Goal: Find specific page/section: Find specific page/section

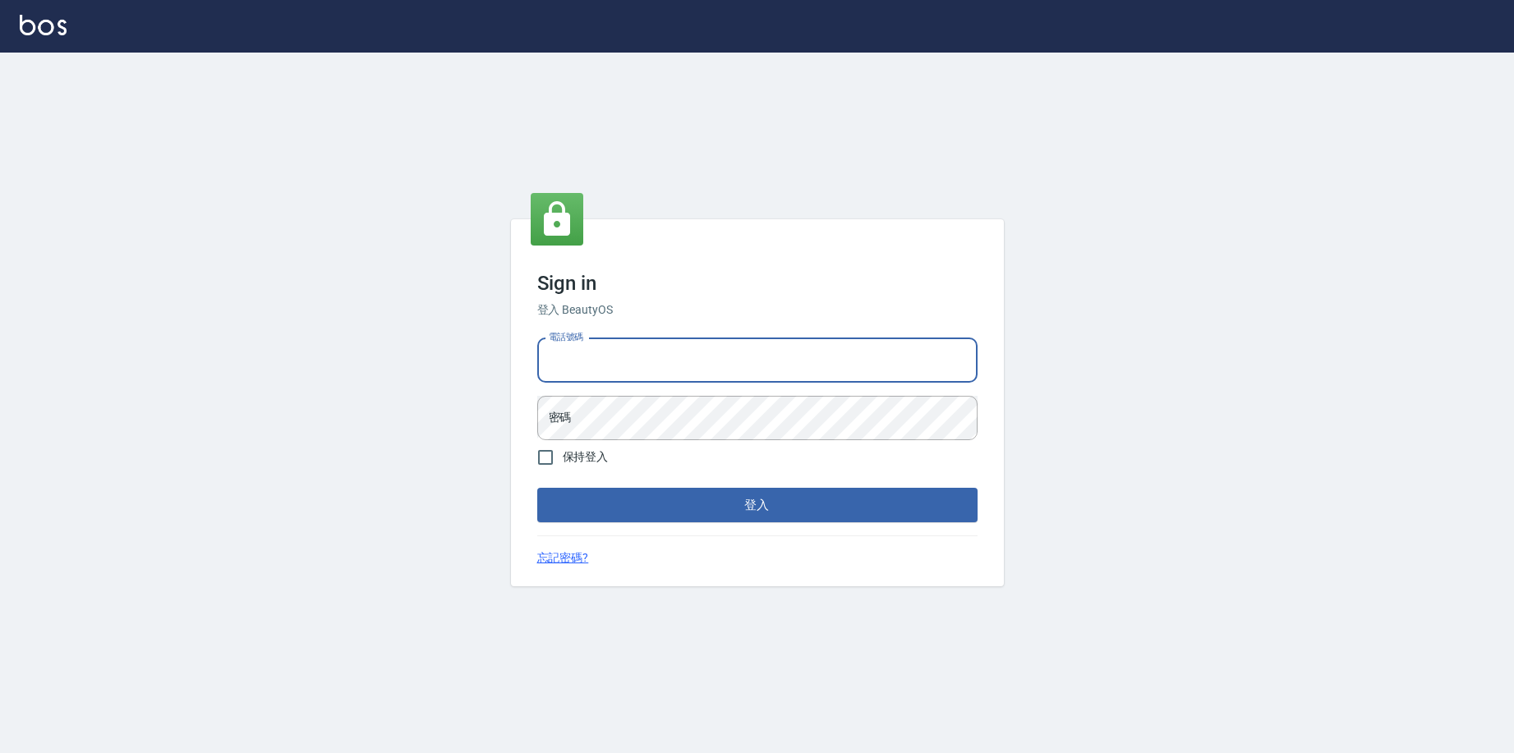
type input "0963199014"
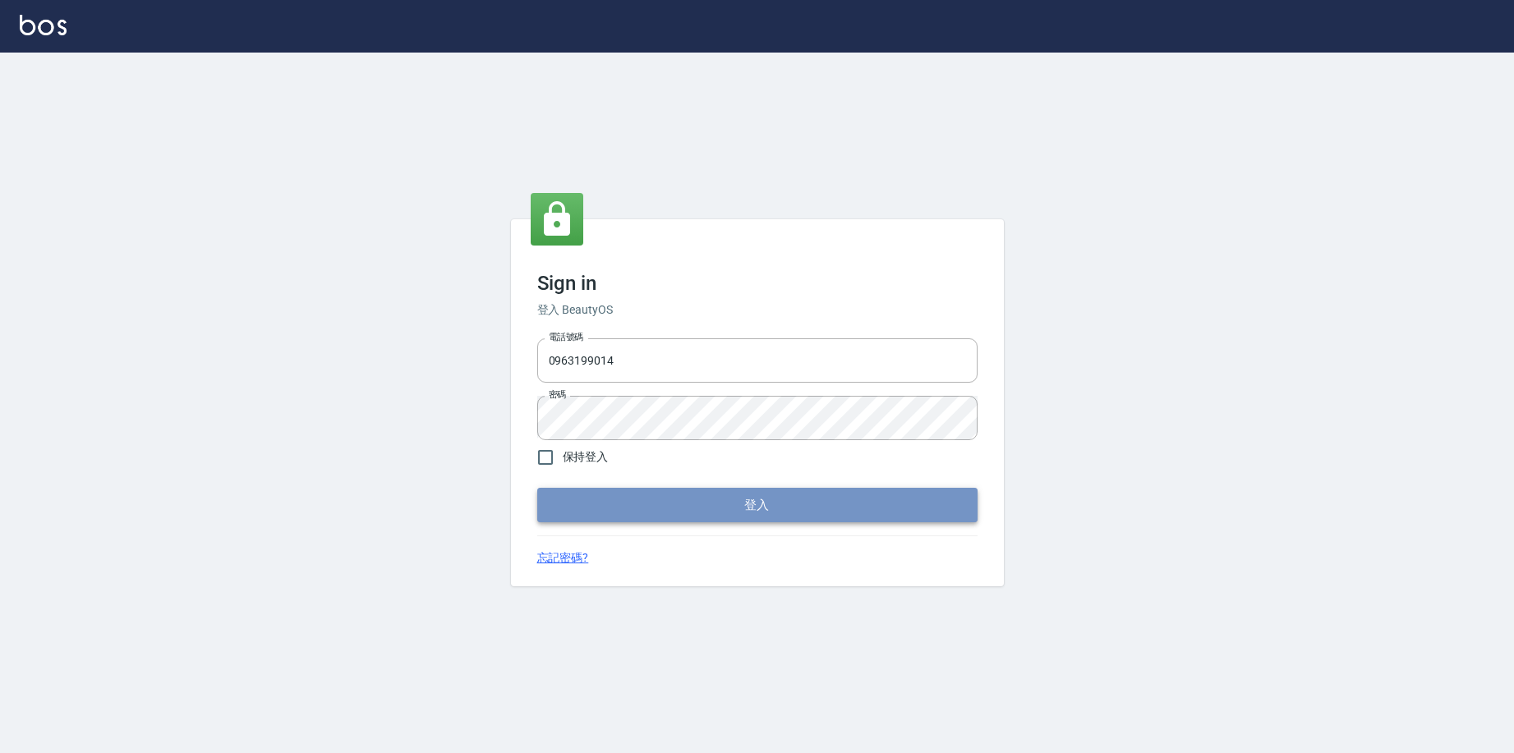
click at [690, 497] on button "登入" at bounding box center [757, 505] width 440 height 35
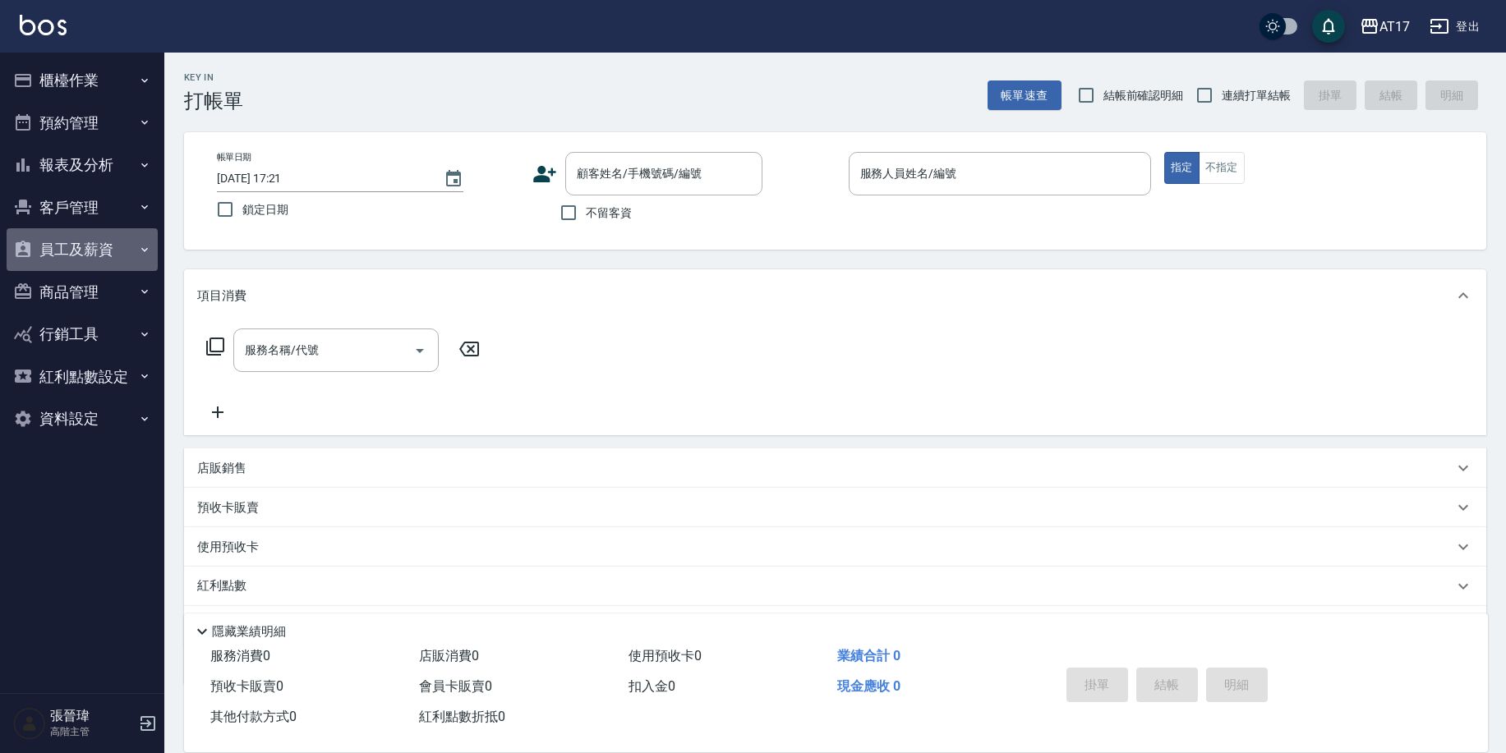
click at [60, 246] on button "員工及薪資" at bounding box center [82, 249] width 151 height 43
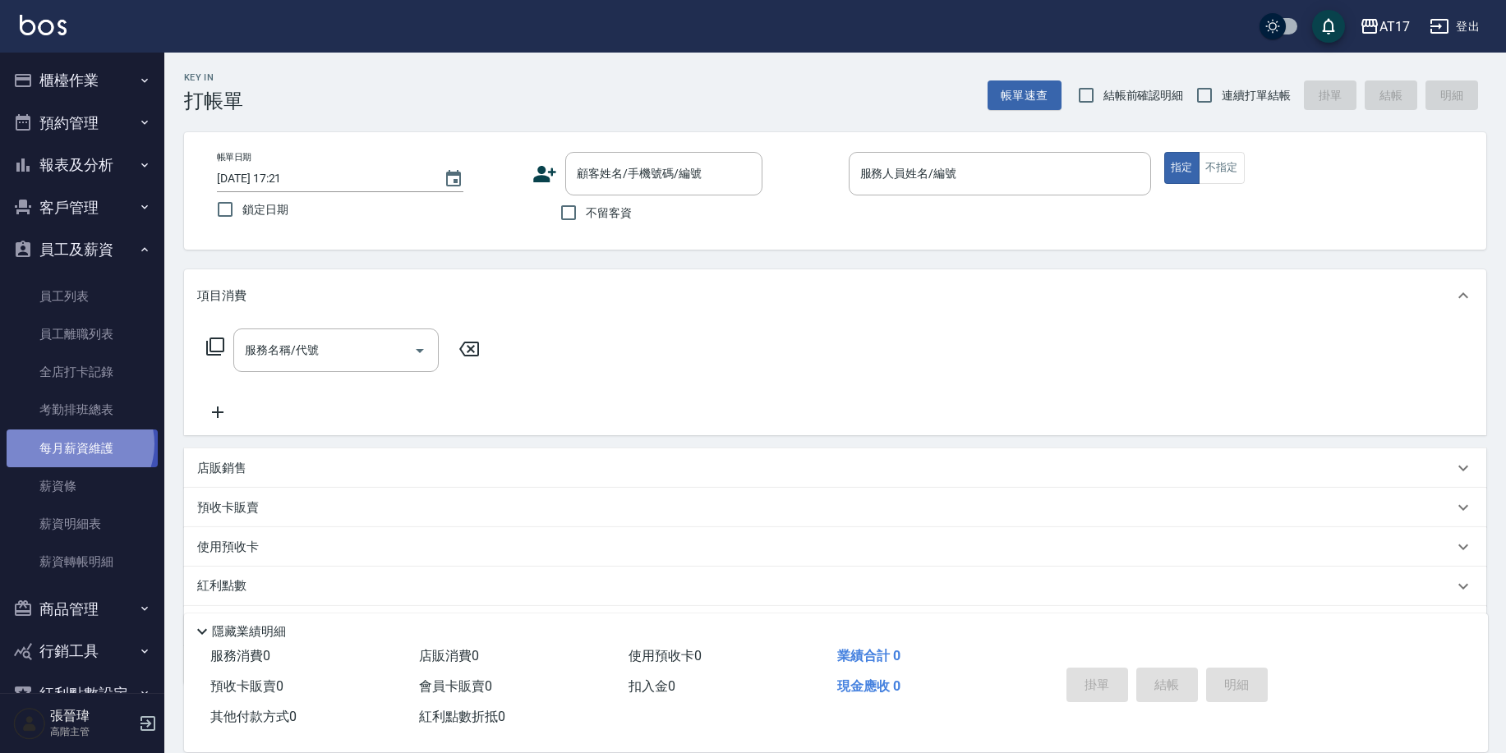
click at [78, 441] on link "每月薪資維護" at bounding box center [82, 449] width 151 height 38
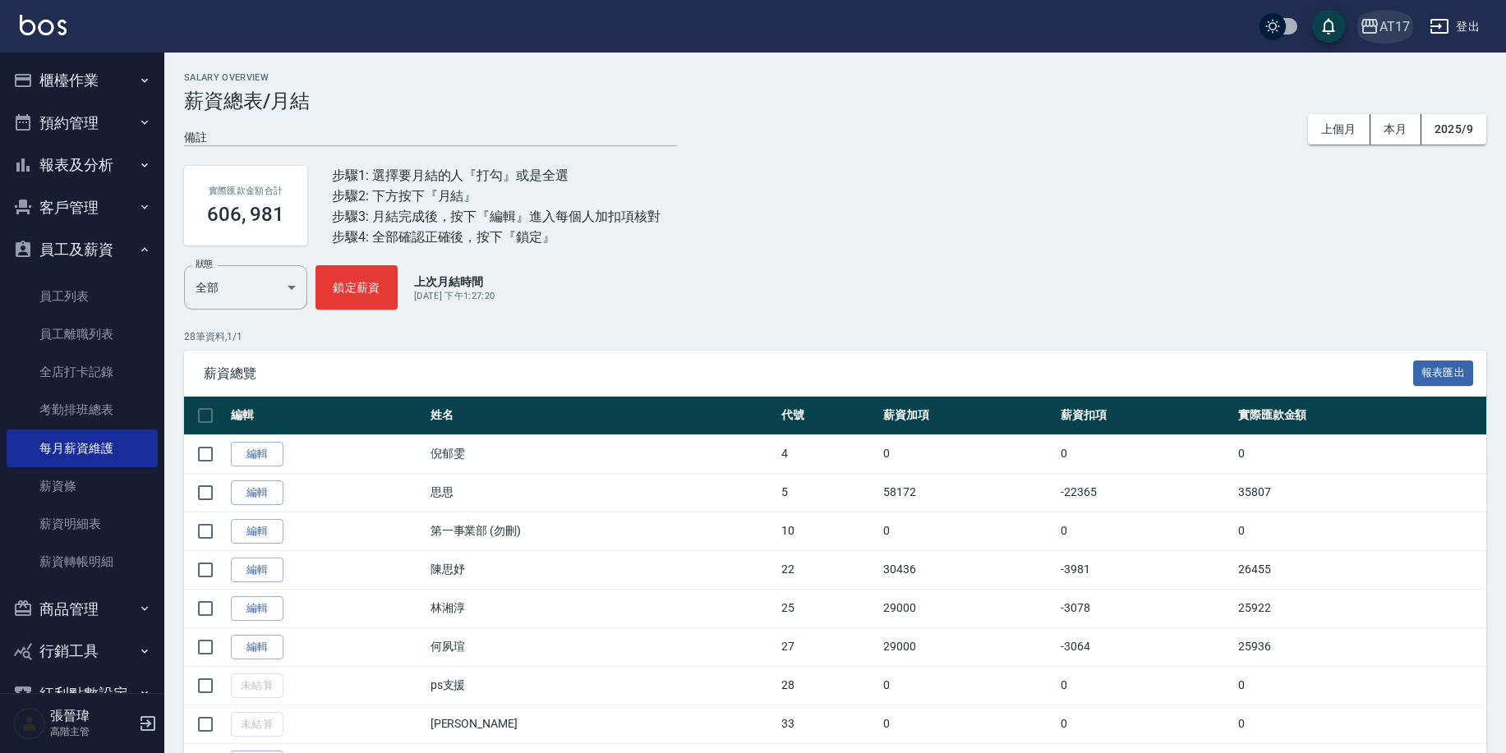
click at [1368, 26] on icon "button" at bounding box center [1369, 26] width 16 height 15
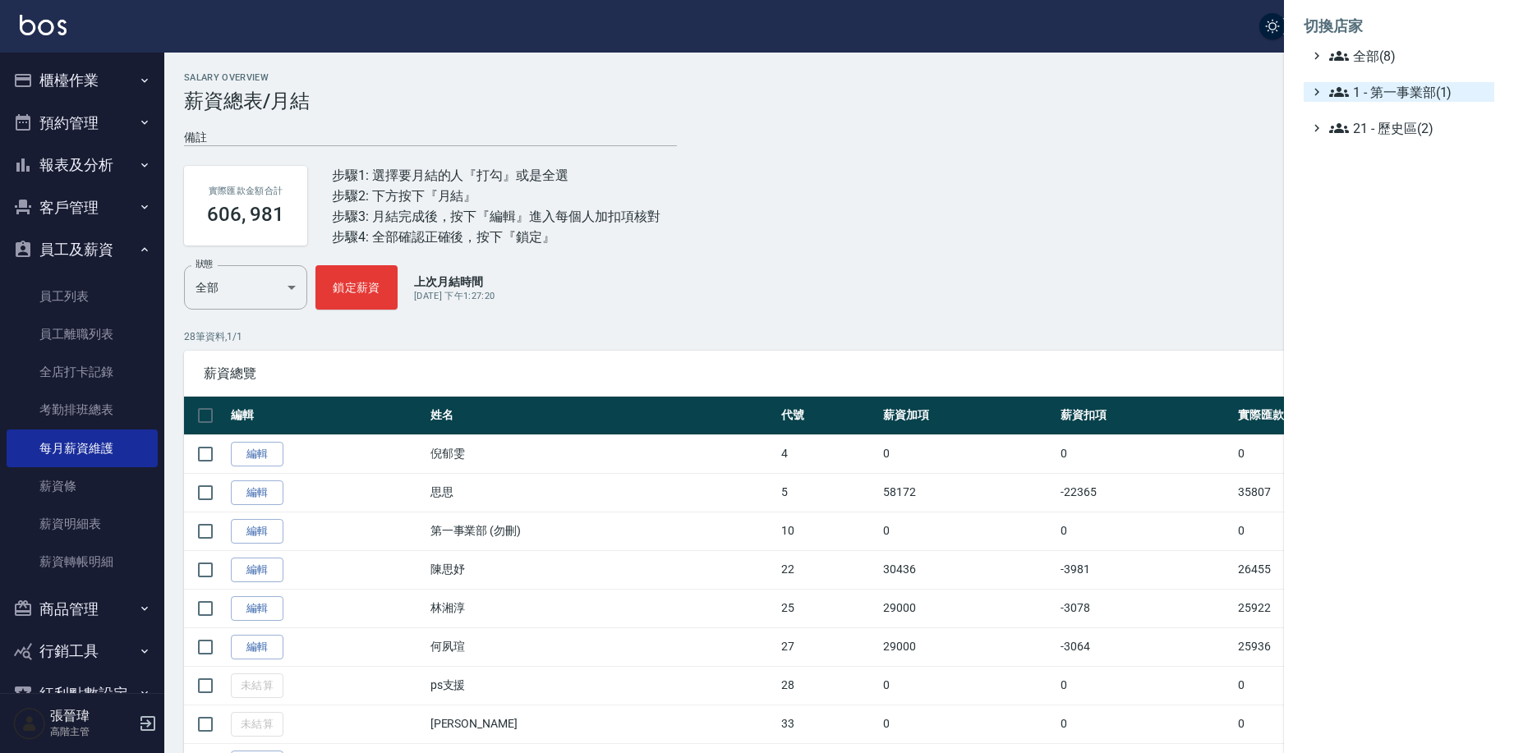
click at [1393, 85] on span "1 - 第一事業部(1)" at bounding box center [1408, 92] width 159 height 20
click at [1451, 108] on span "1.08 - 張晉瑋(6)" at bounding box center [1417, 112] width 142 height 20
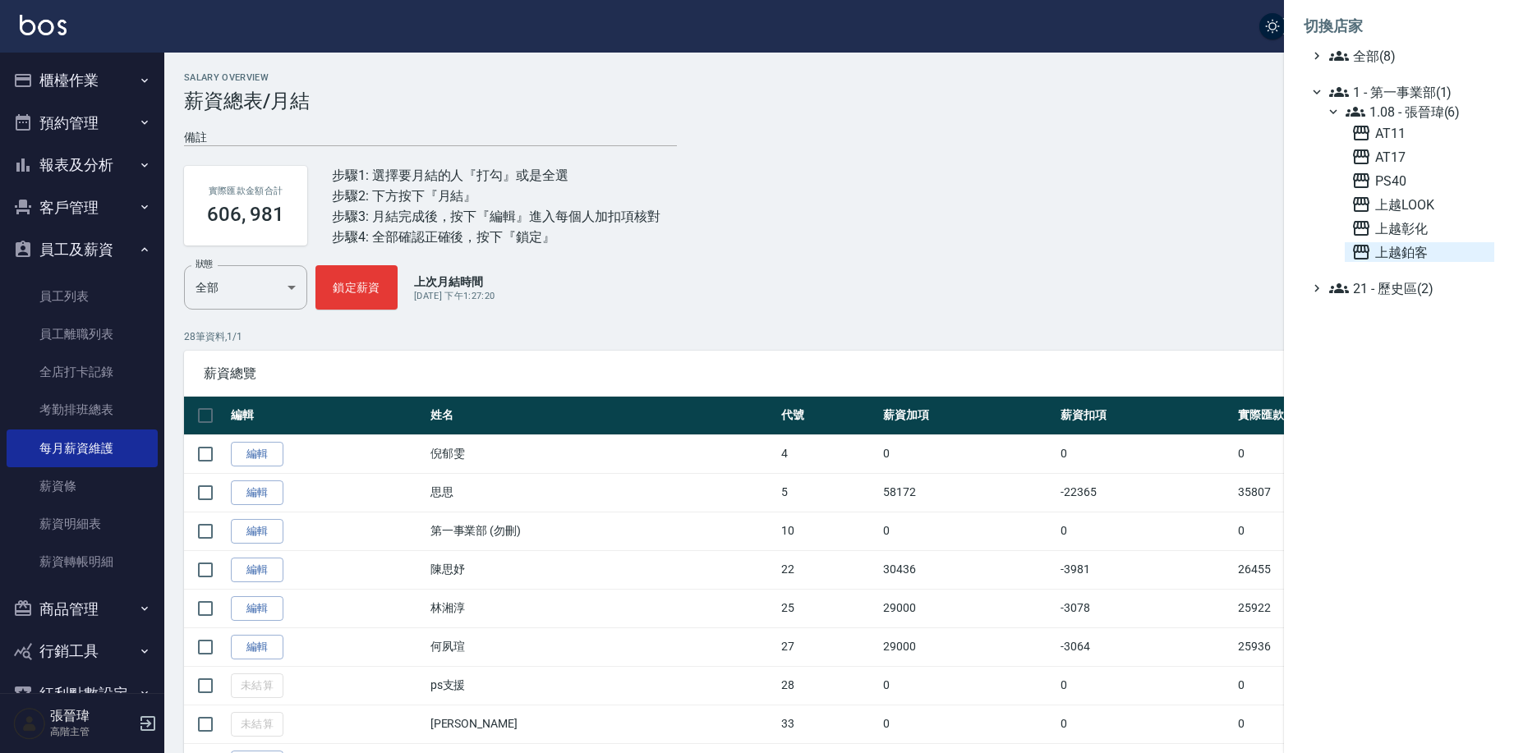
click at [1404, 244] on span "上越鉑客" at bounding box center [1420, 252] width 136 height 20
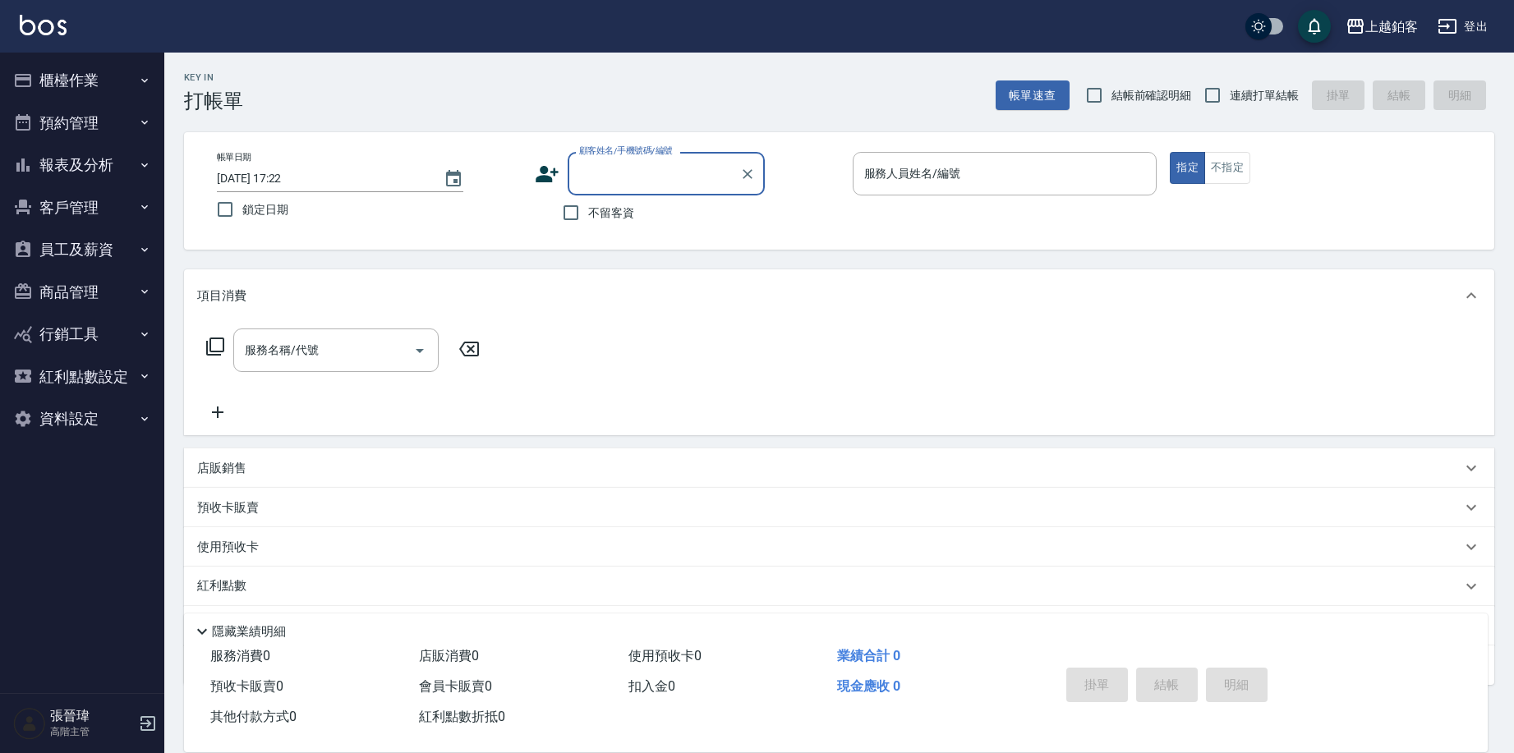
scroll to position [0, 1]
click at [68, 166] on button "報表及分析" at bounding box center [82, 165] width 151 height 43
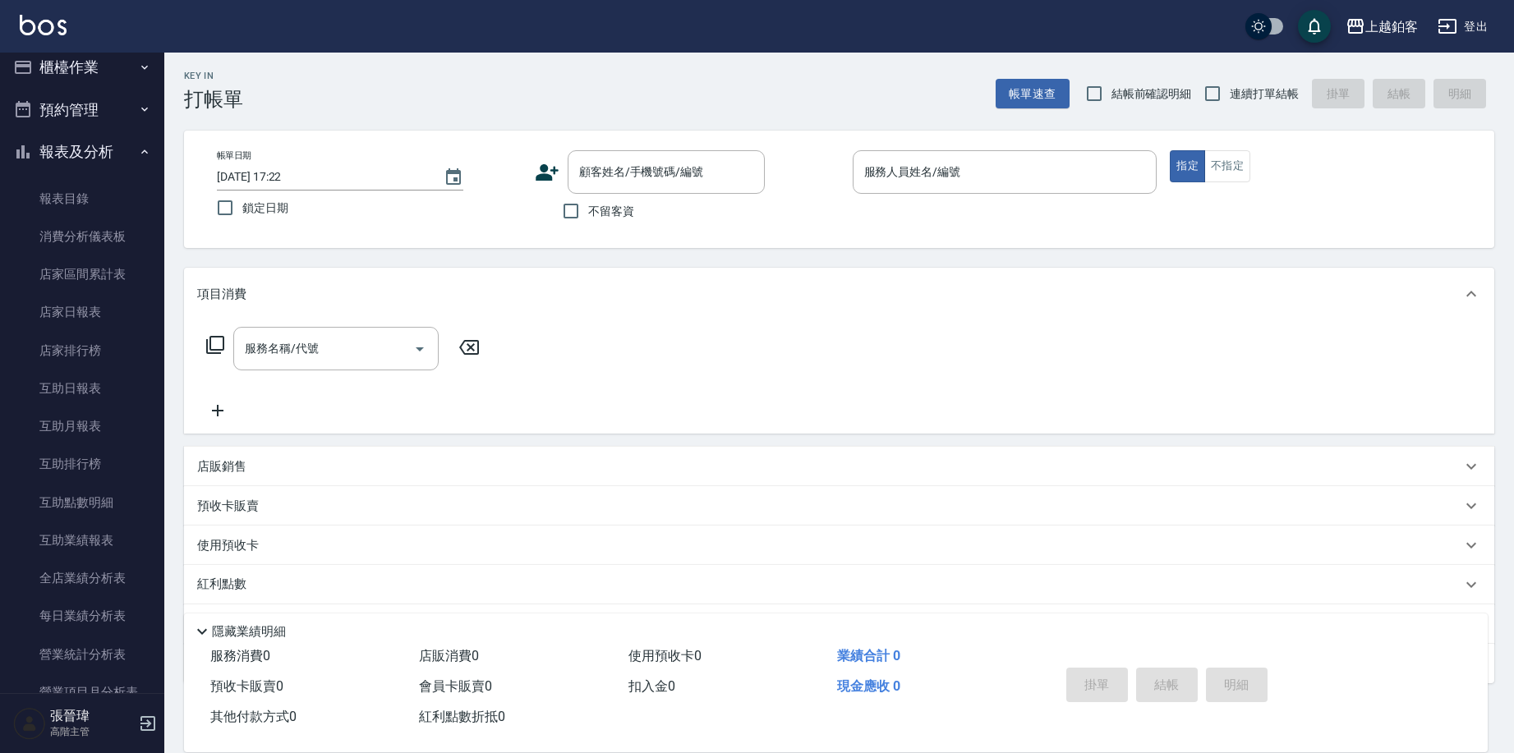
scroll to position [30, 0]
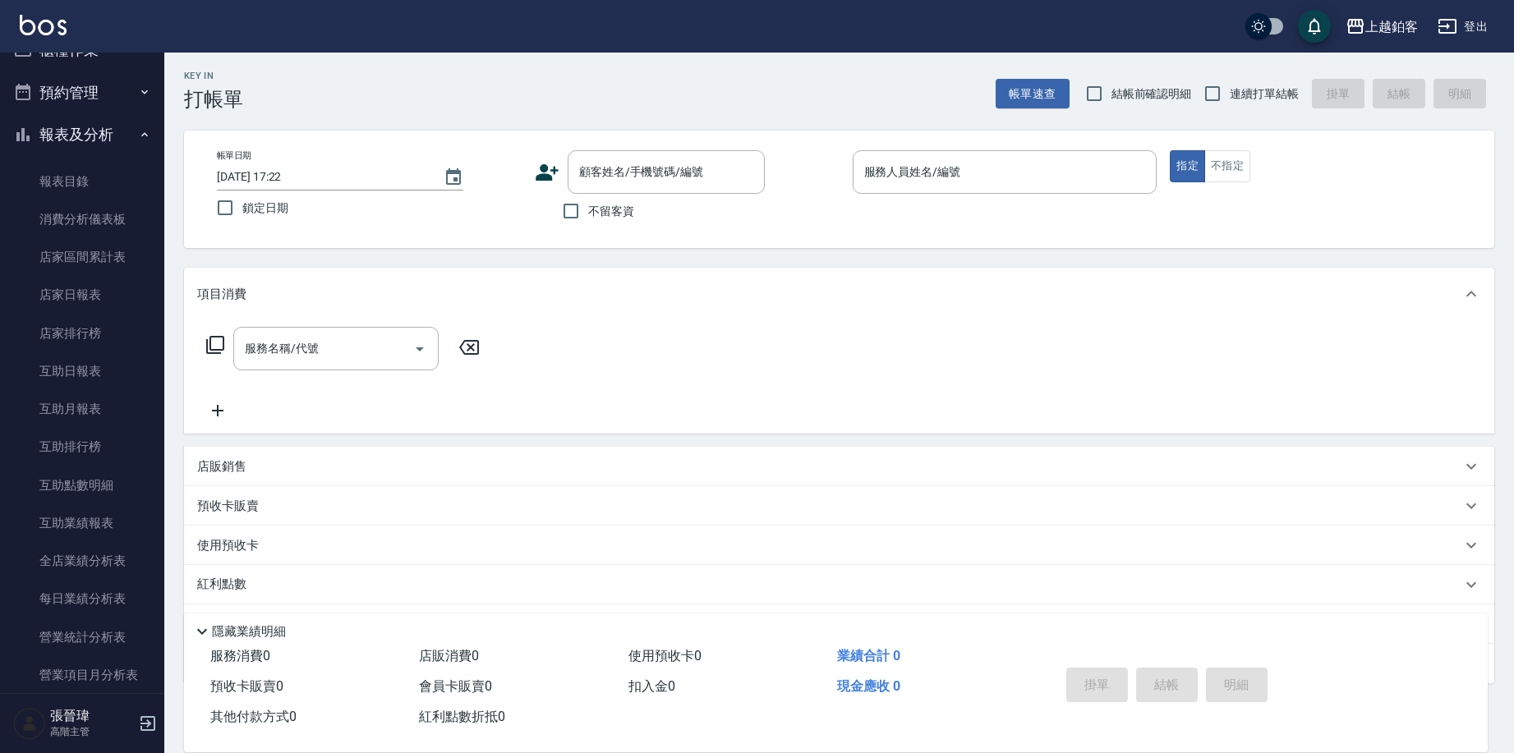
click at [153, 255] on nav "櫃檯作業 打帳單 帳單列表 掛單列表 座位開單 營業儀表板 現金收支登錄 高階收支登錄 材料自購登錄 每日結帳 排班表 現場電腦打卡 掃碼打卡 預約管理 預約…" at bounding box center [82, 373] width 164 height 641
drag, startPoint x: 153, startPoint y: 248, endPoint x: 154, endPoint y: 281, distance: 32.9
click at [154, 281] on nav "櫃檯作業 打帳單 帳單列表 掛單列表 座位開單 營業儀表板 現金收支登錄 高階收支登錄 材料自購登錄 每日結帳 排班表 現場電腦打卡 掃碼打卡 預約管理 預約…" at bounding box center [82, 373] width 164 height 641
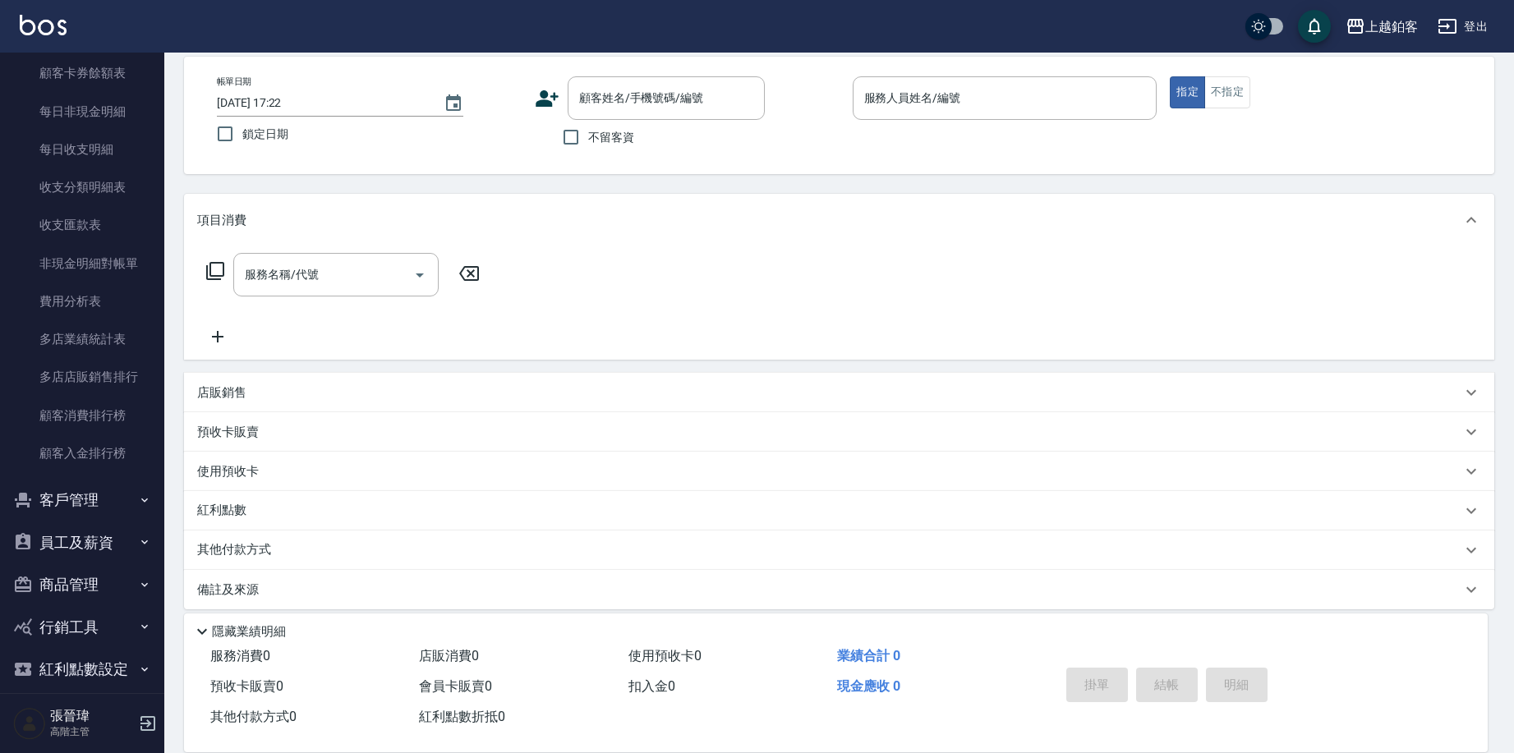
scroll to position [1315, 0]
click at [115, 528] on button "員工及薪資" at bounding box center [82, 544] width 151 height 43
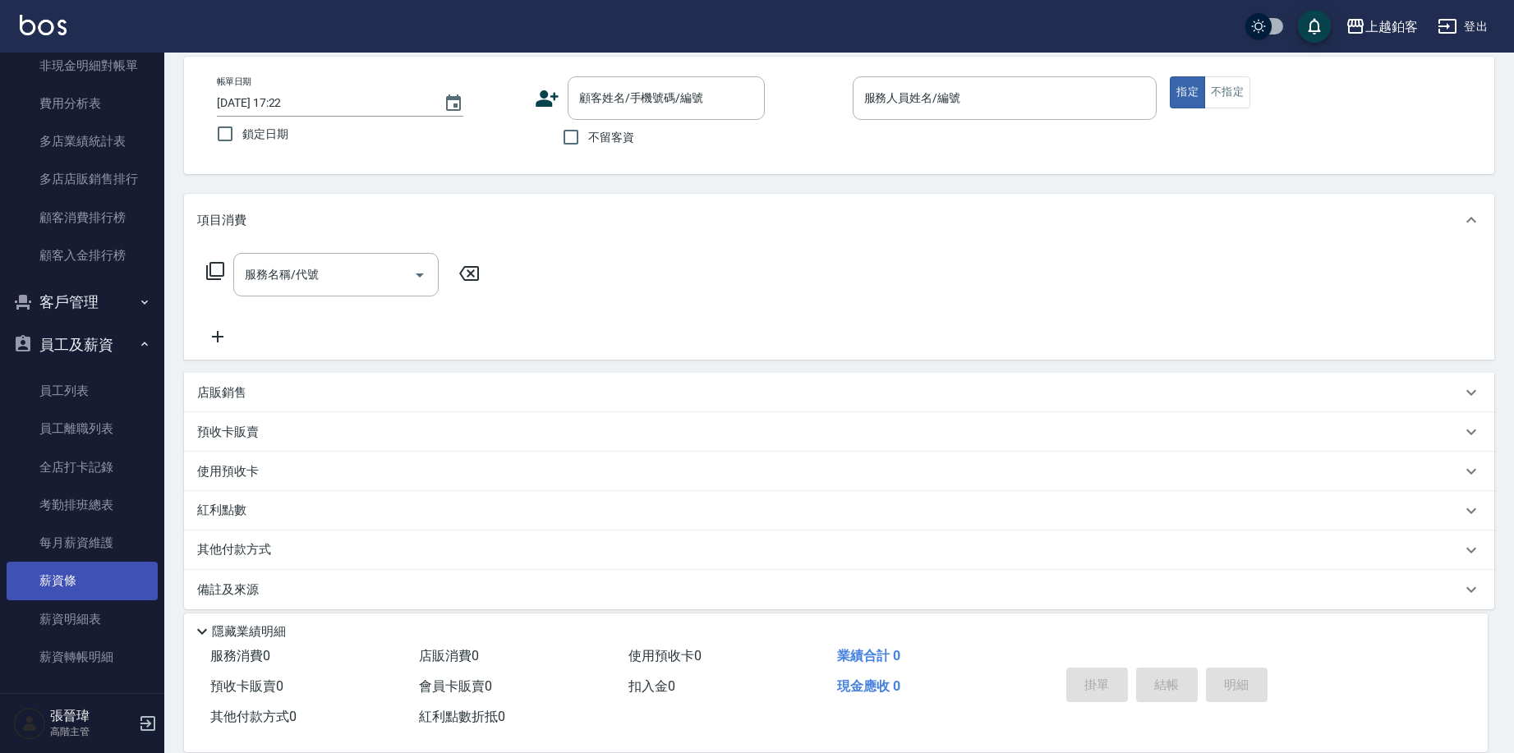
scroll to position [1515, 0]
click at [88, 600] on link "薪資明細表" at bounding box center [82, 619] width 151 height 38
